Goal: Information Seeking & Learning: Learn about a topic

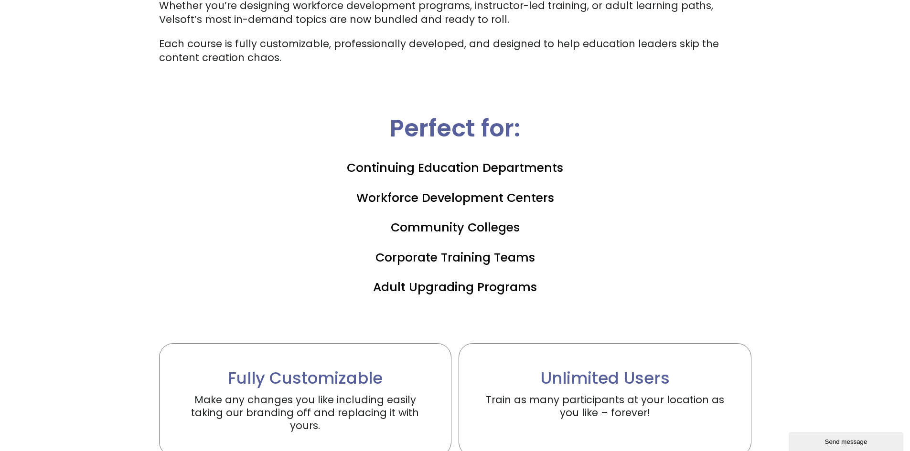
scroll to position [430, 0]
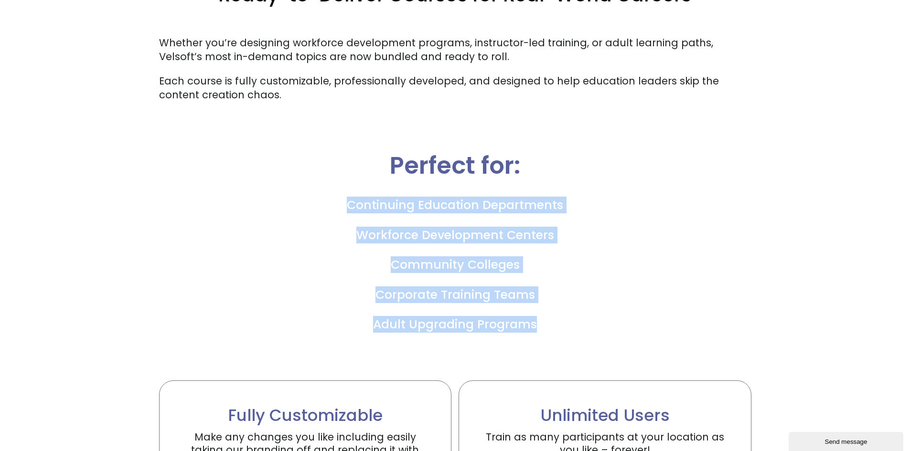
drag, startPoint x: 350, startPoint y: 203, endPoint x: 575, endPoint y: 327, distance: 256.5
click at [575, 327] on div "Perfect for: Continuing Education Departments Workforce Development Centers Com…" at bounding box center [455, 265] width 592 height 230
copy div "Continuing Education Departments Workforce Development Centers Community Colleg…"
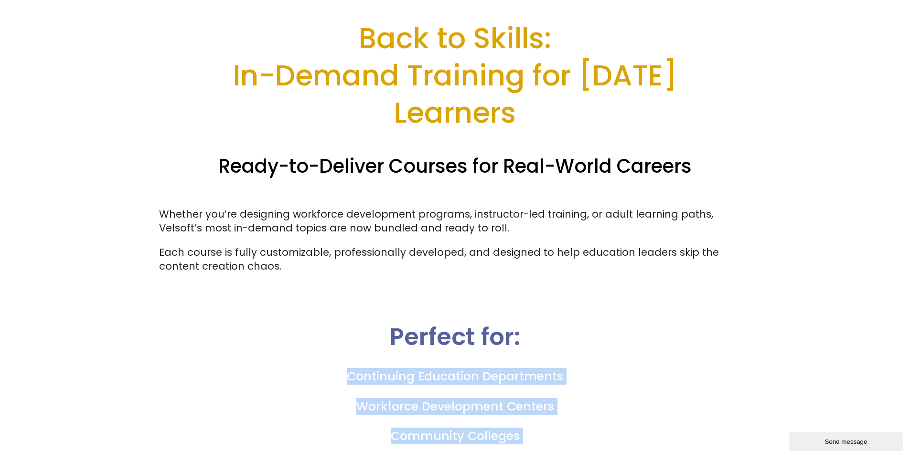
scroll to position [191, 0]
